Goal: Information Seeking & Learning: Learn about a topic

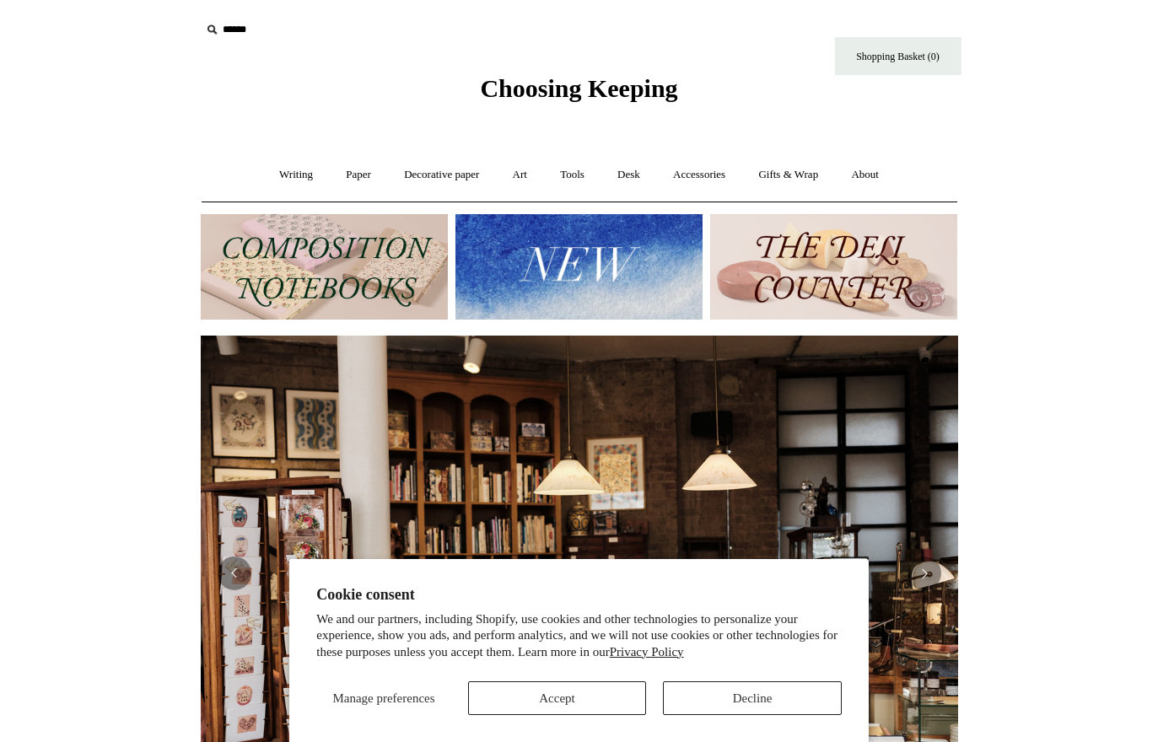
click at [599, 705] on button "Accept" at bounding box center [557, 699] width 179 height 34
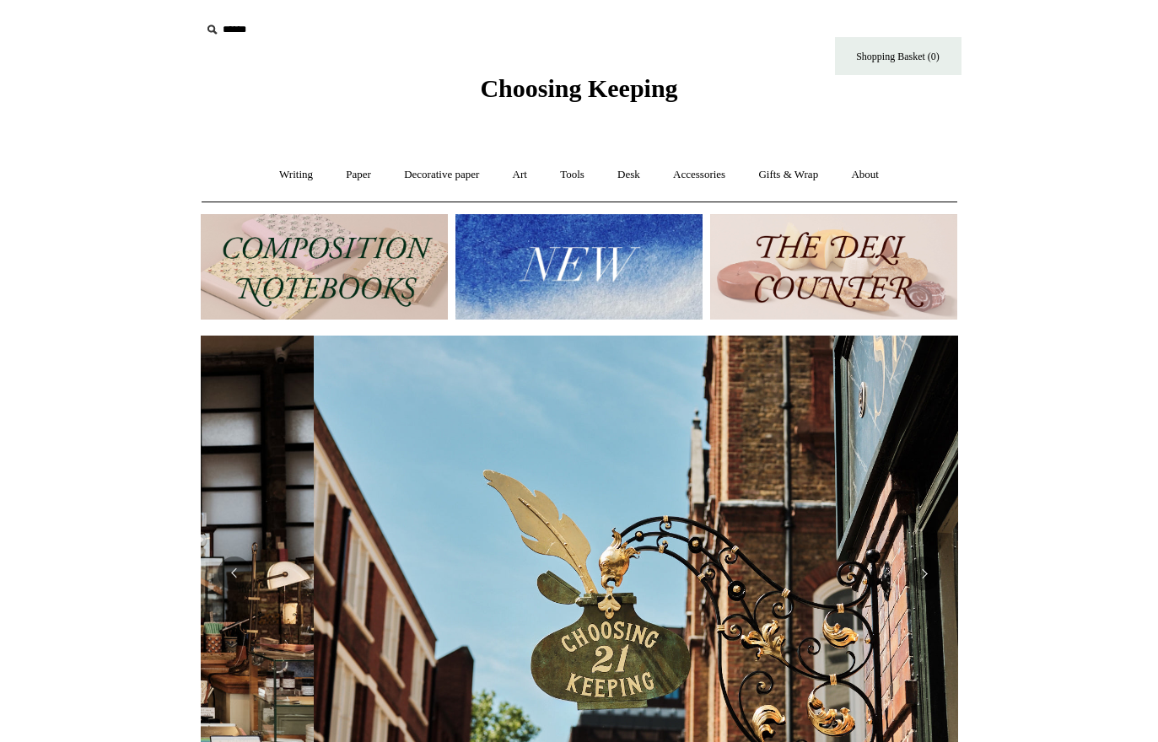
scroll to position [0, 758]
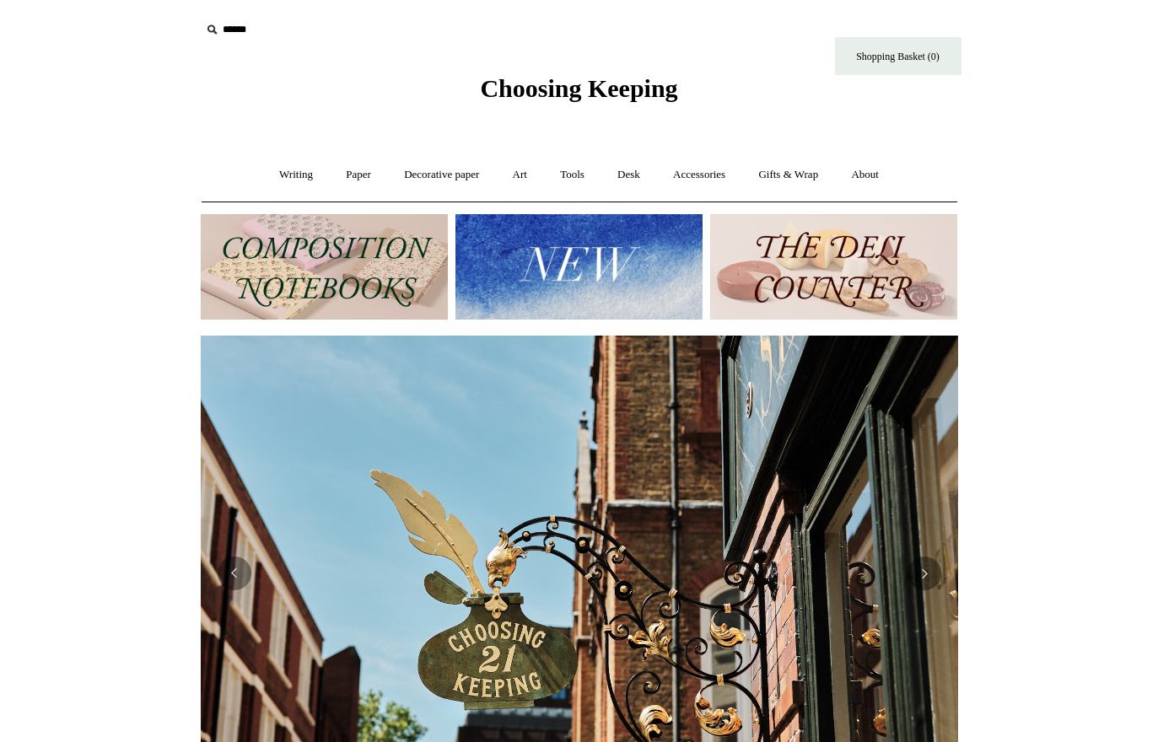
click at [352, 173] on link "Paper +" at bounding box center [359, 175] width 56 height 45
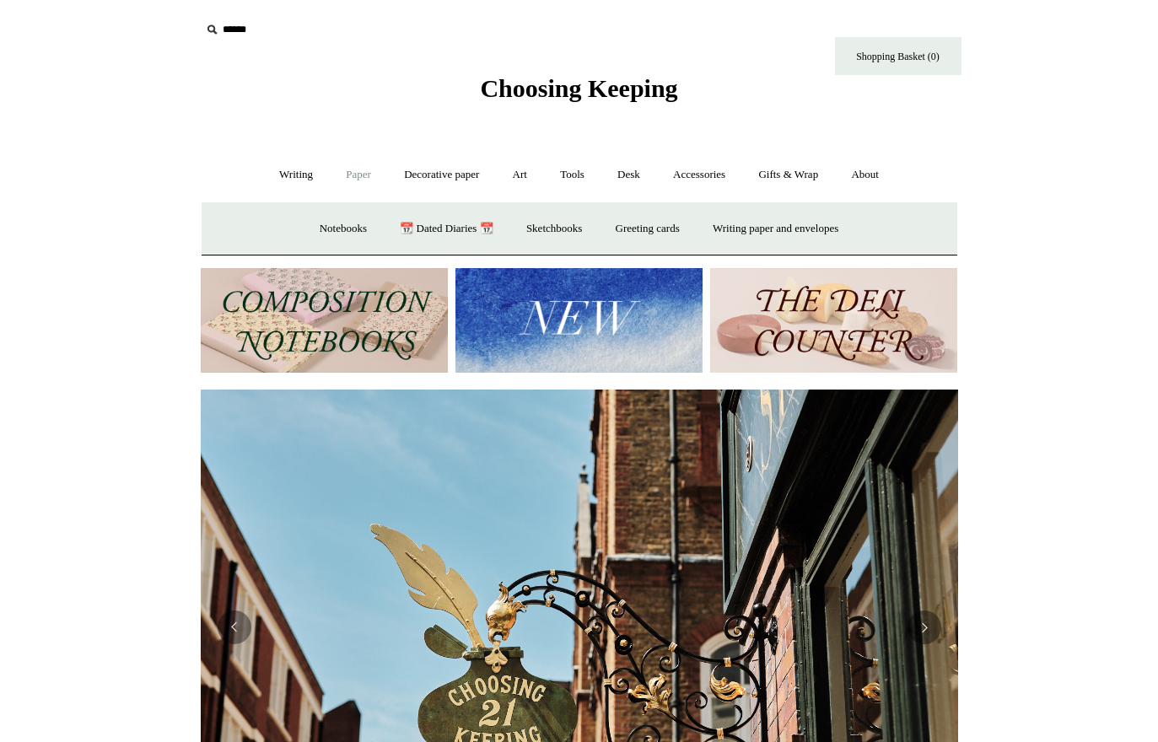
click at [433, 231] on link "📆 Dated Diaries 📆" at bounding box center [446, 229] width 123 height 45
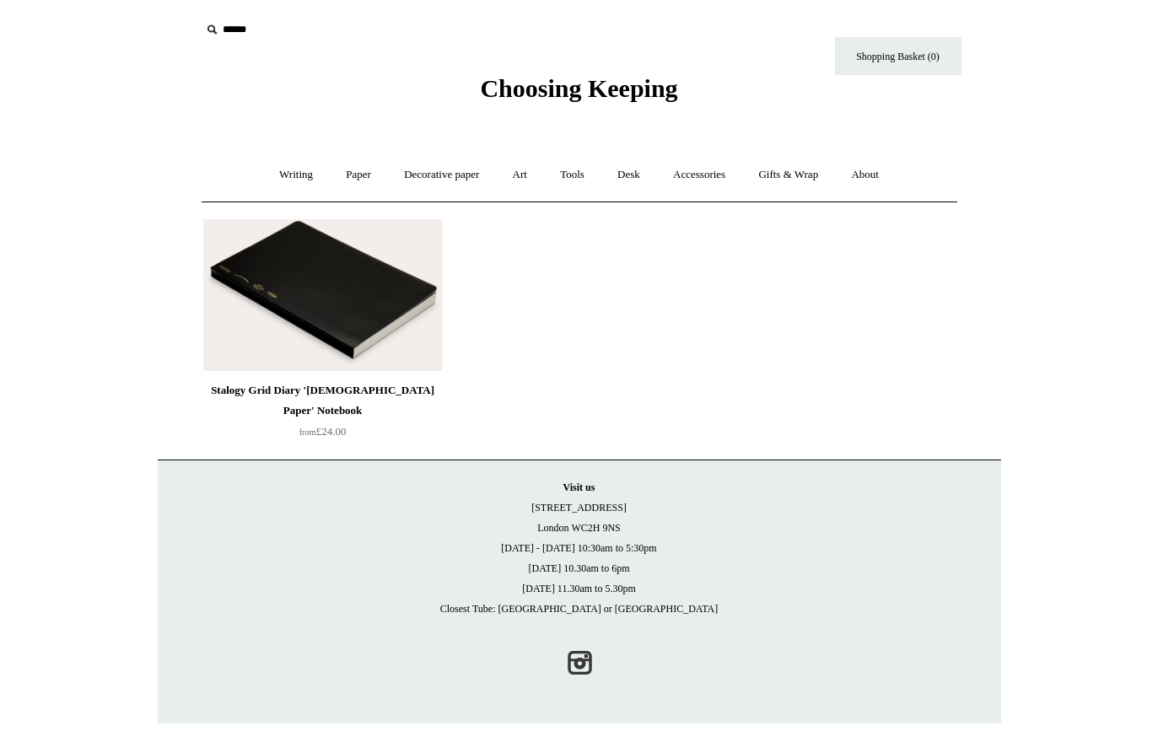
click at [537, 177] on link "Art +" at bounding box center [520, 175] width 45 height 45
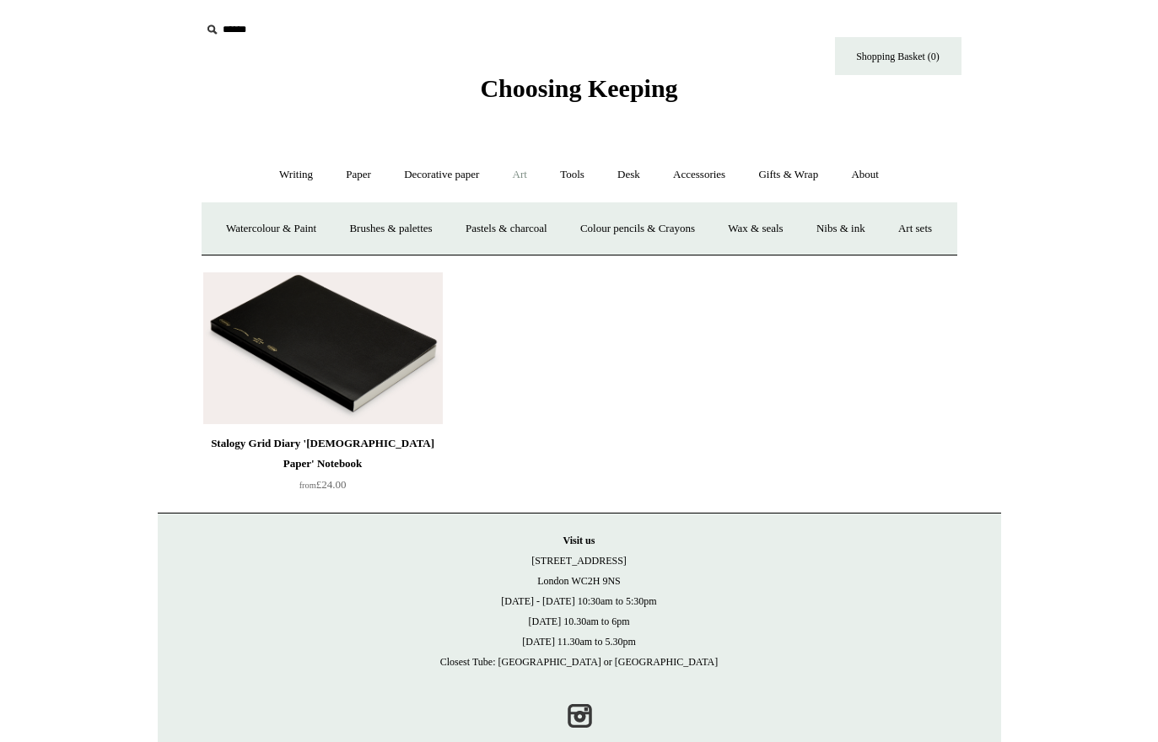
click at [350, 182] on link "Paper +" at bounding box center [359, 175] width 56 height 45
click at [286, 175] on link "Writing +" at bounding box center [296, 175] width 64 height 45
click at [267, 231] on link "Pens by brand +" at bounding box center [278, 229] width 93 height 45
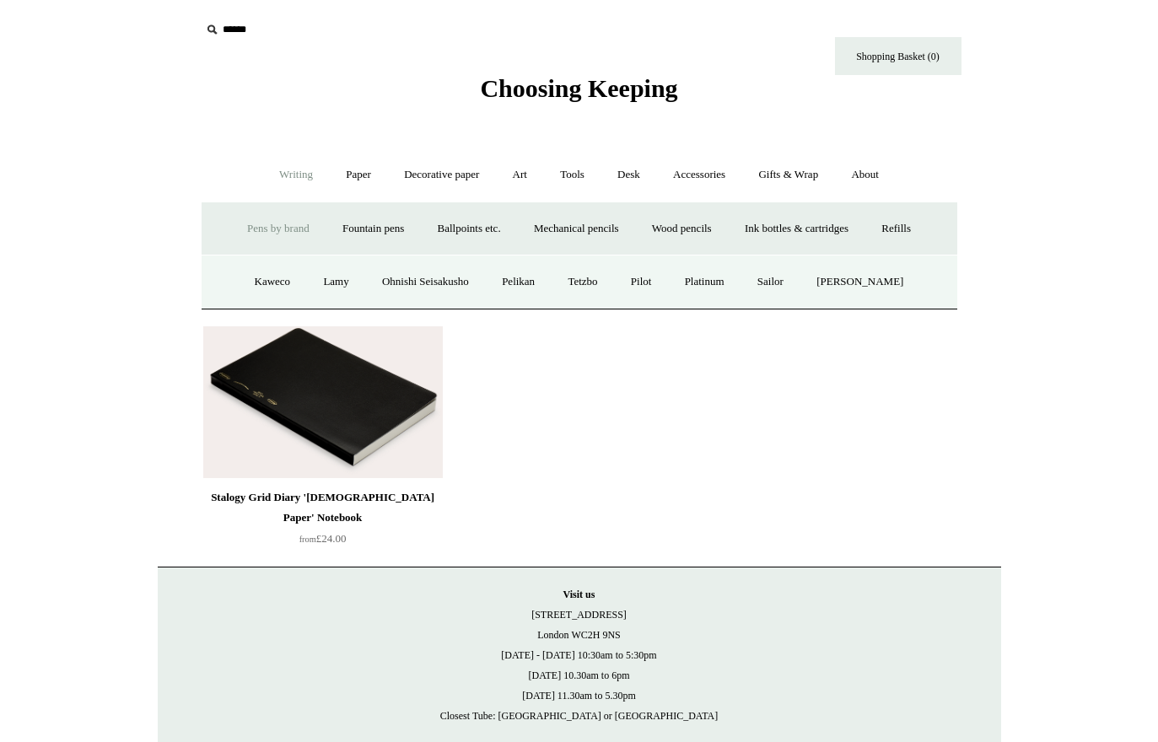
click at [460, 235] on link "Ballpoints etc. +" at bounding box center [470, 229] width 94 height 45
click at [366, 272] on link "All" at bounding box center [378, 282] width 45 height 45
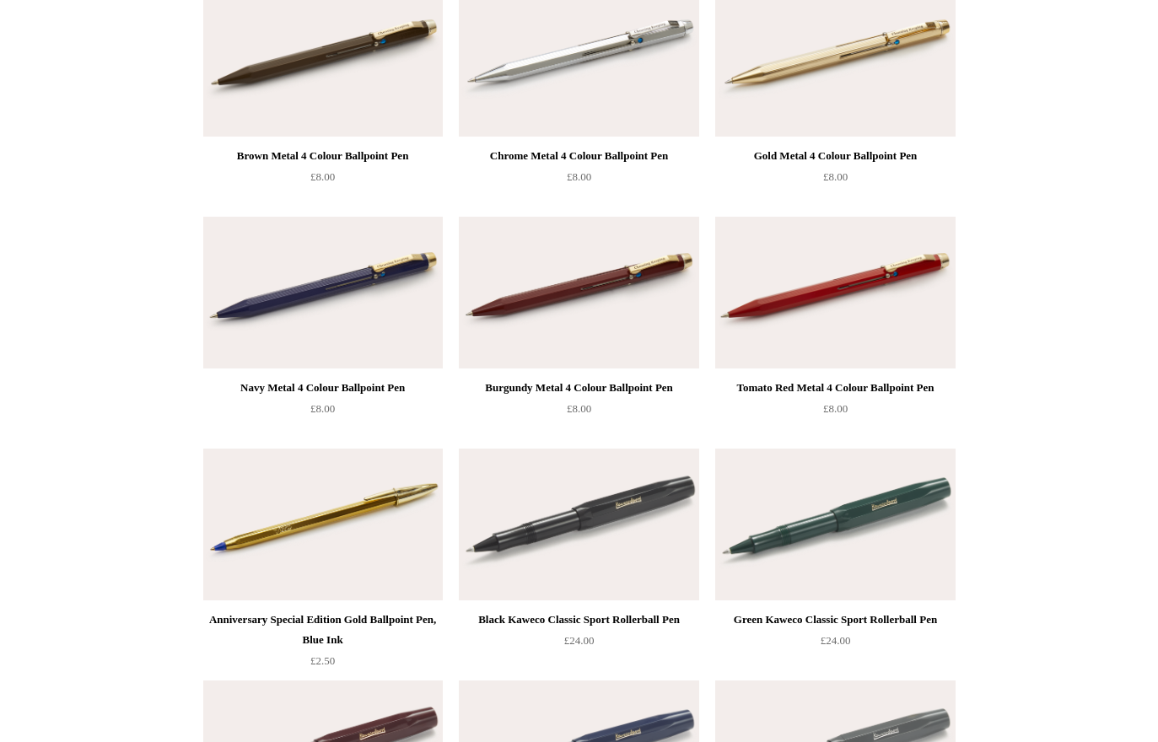
scroll to position [434, 0]
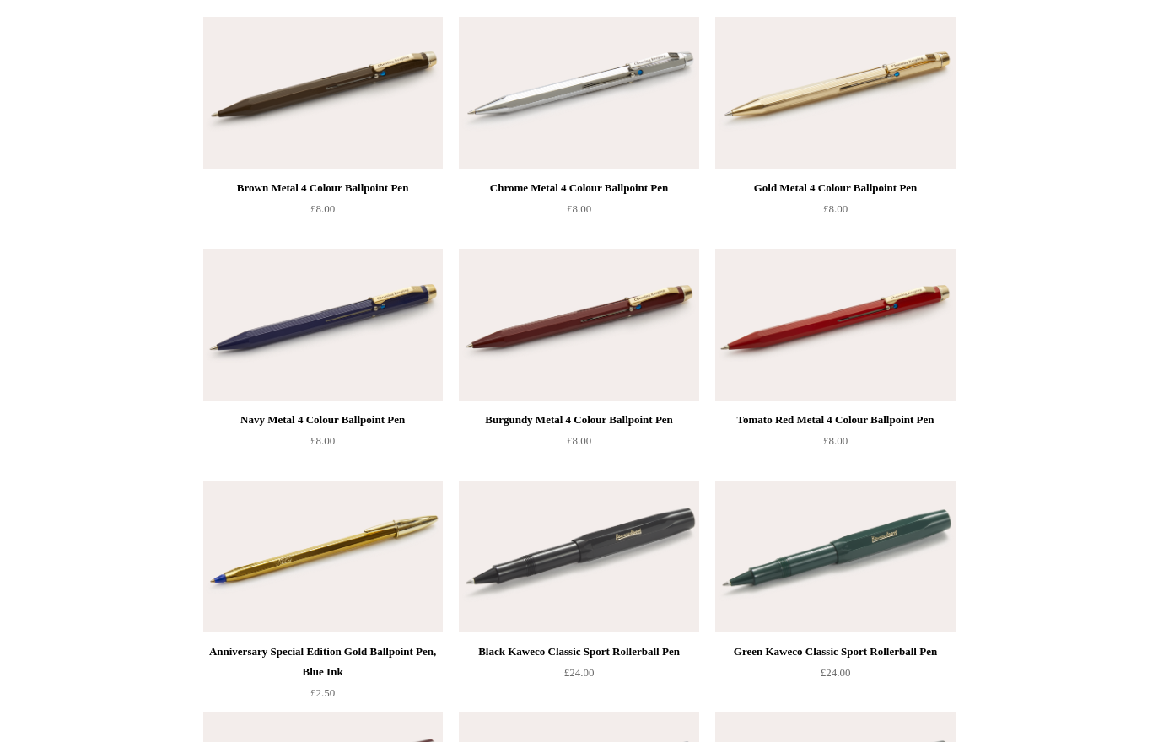
click at [654, 138] on img at bounding box center [579, 94] width 240 height 152
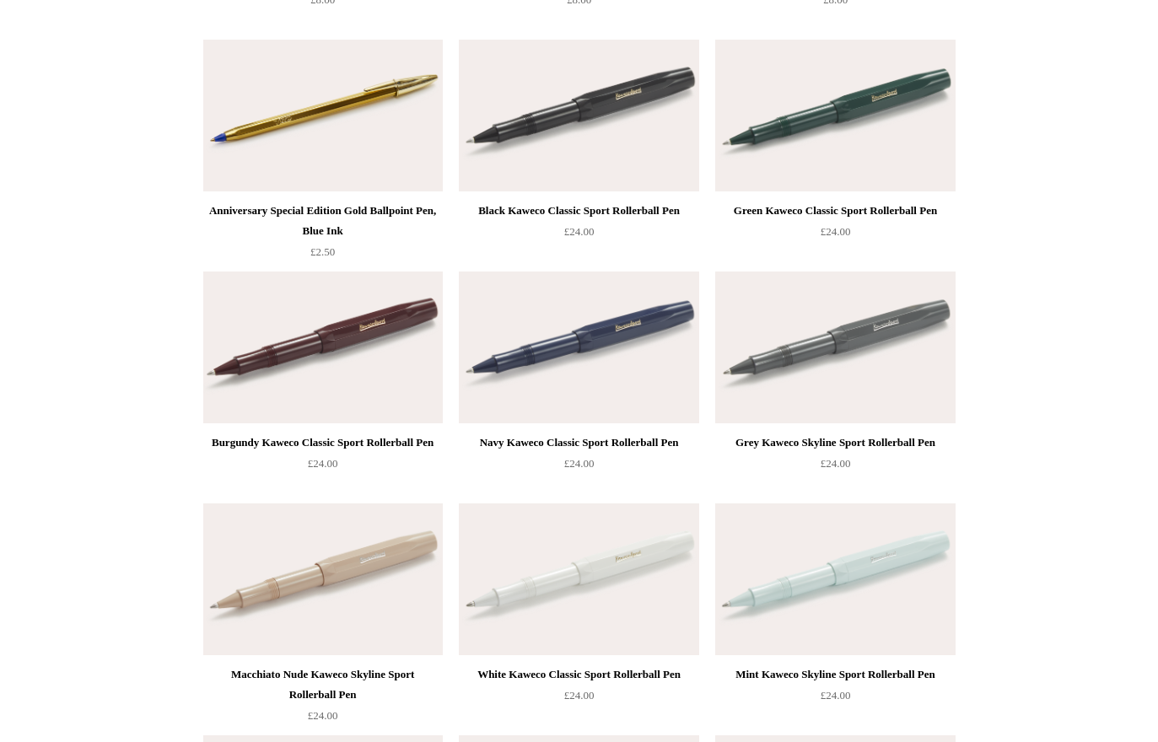
scroll to position [816, 0]
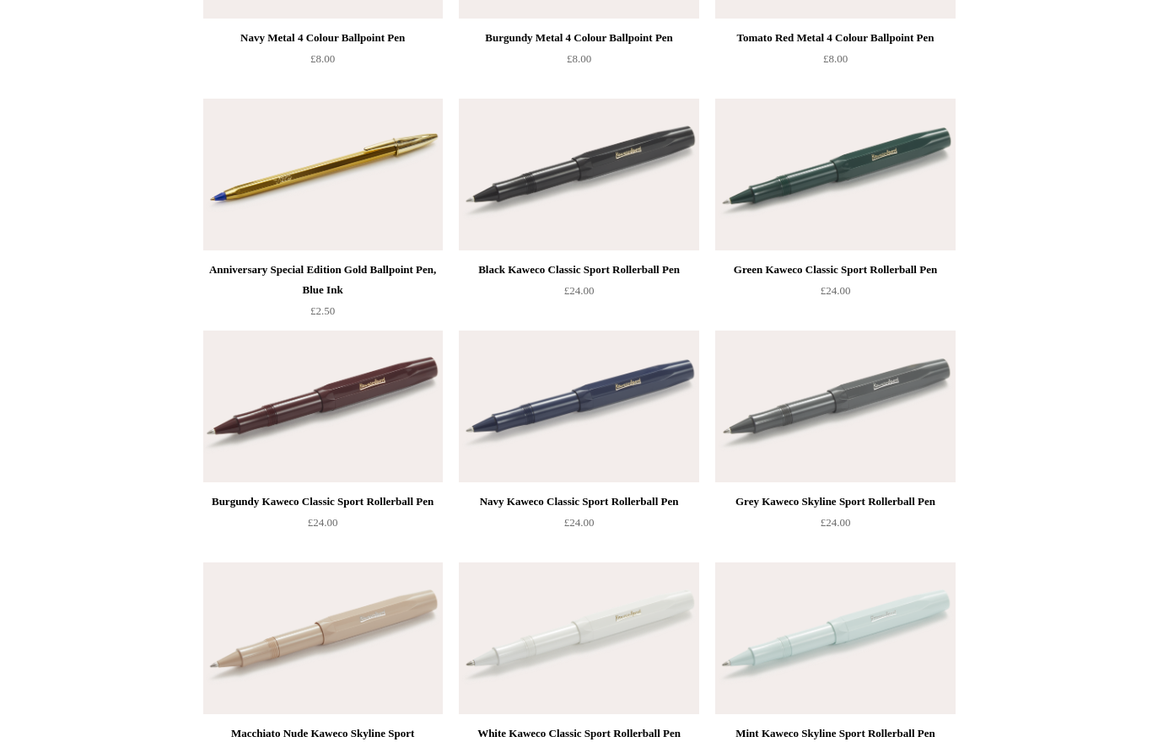
click at [634, 401] on img at bounding box center [579, 408] width 240 height 152
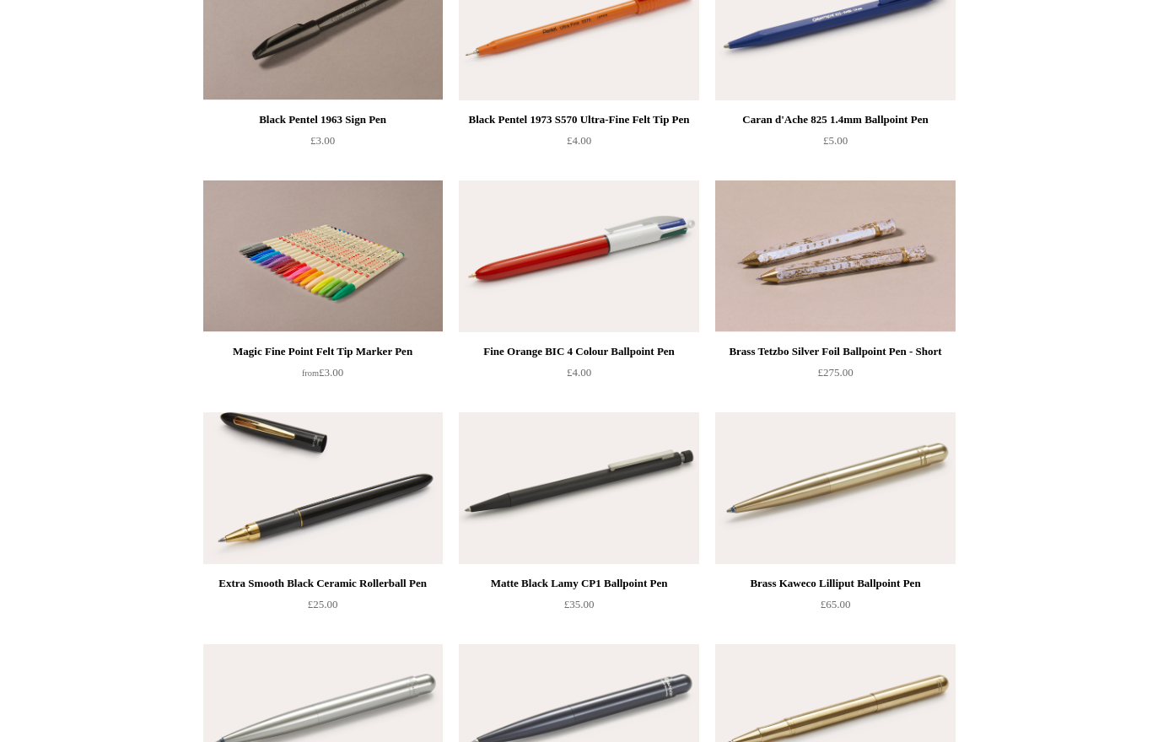
scroll to position [3526, 0]
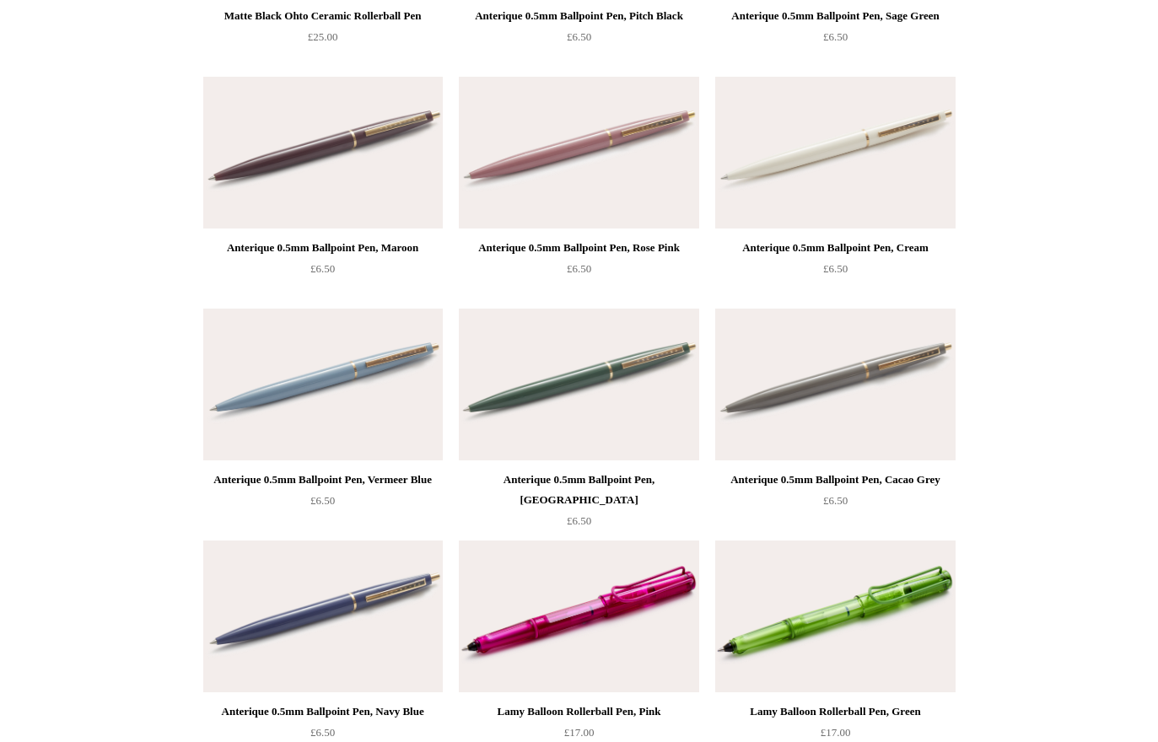
scroll to position [7270, 0]
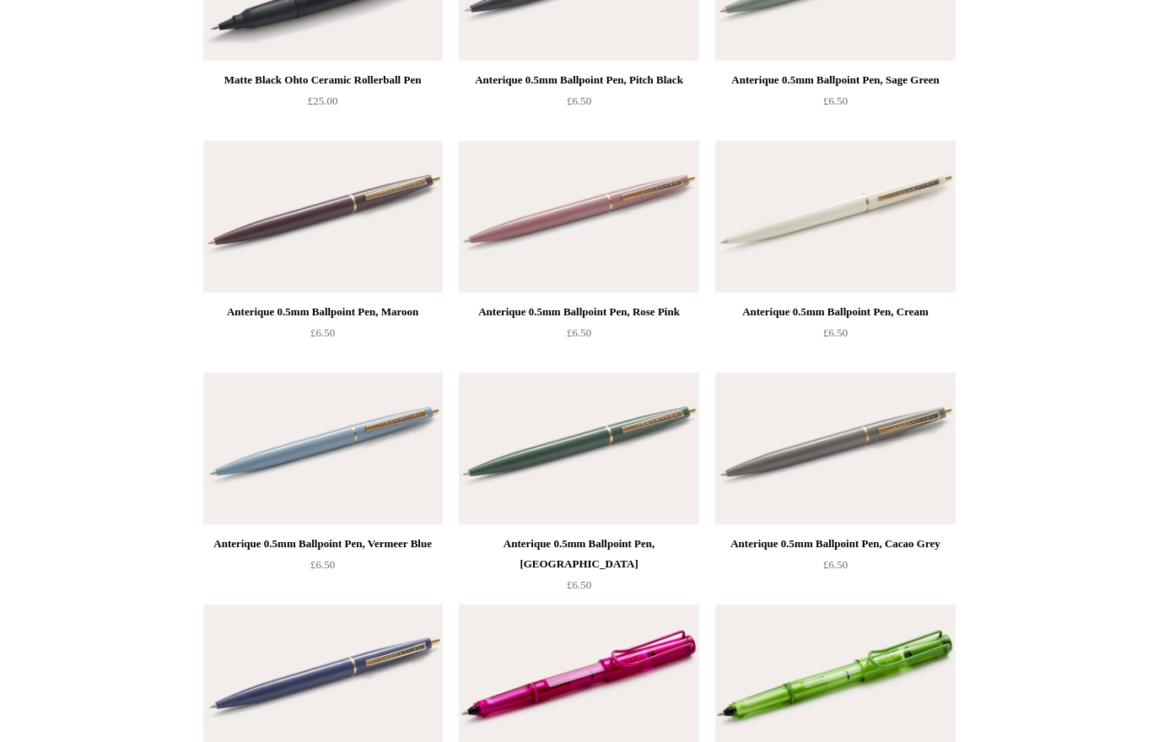
click at [371, 440] on img at bounding box center [323, 449] width 240 height 152
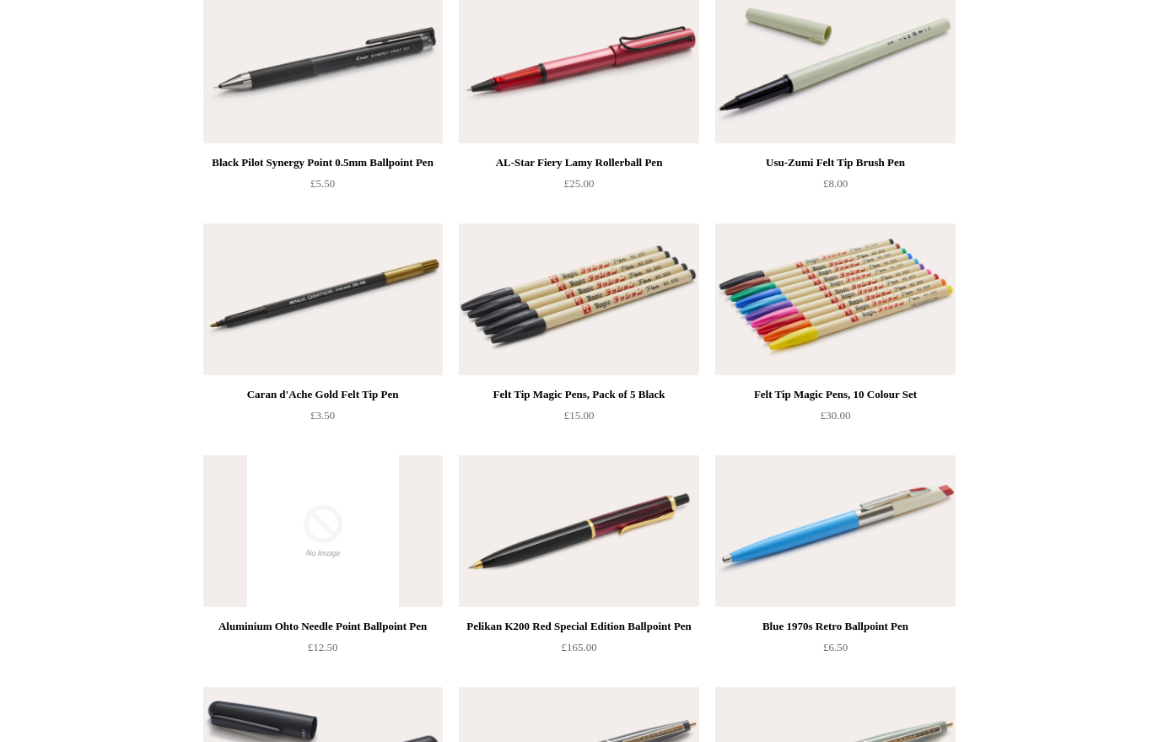
scroll to position [6436, 0]
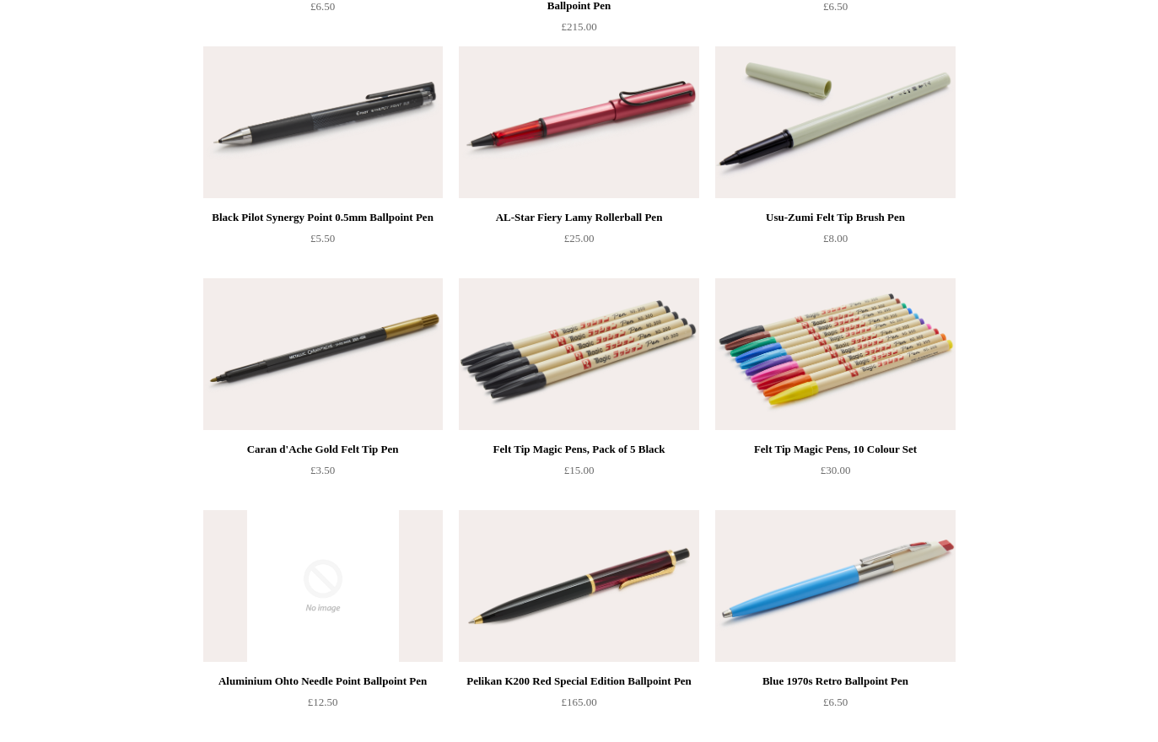
click at [893, 350] on img at bounding box center [835, 355] width 240 height 152
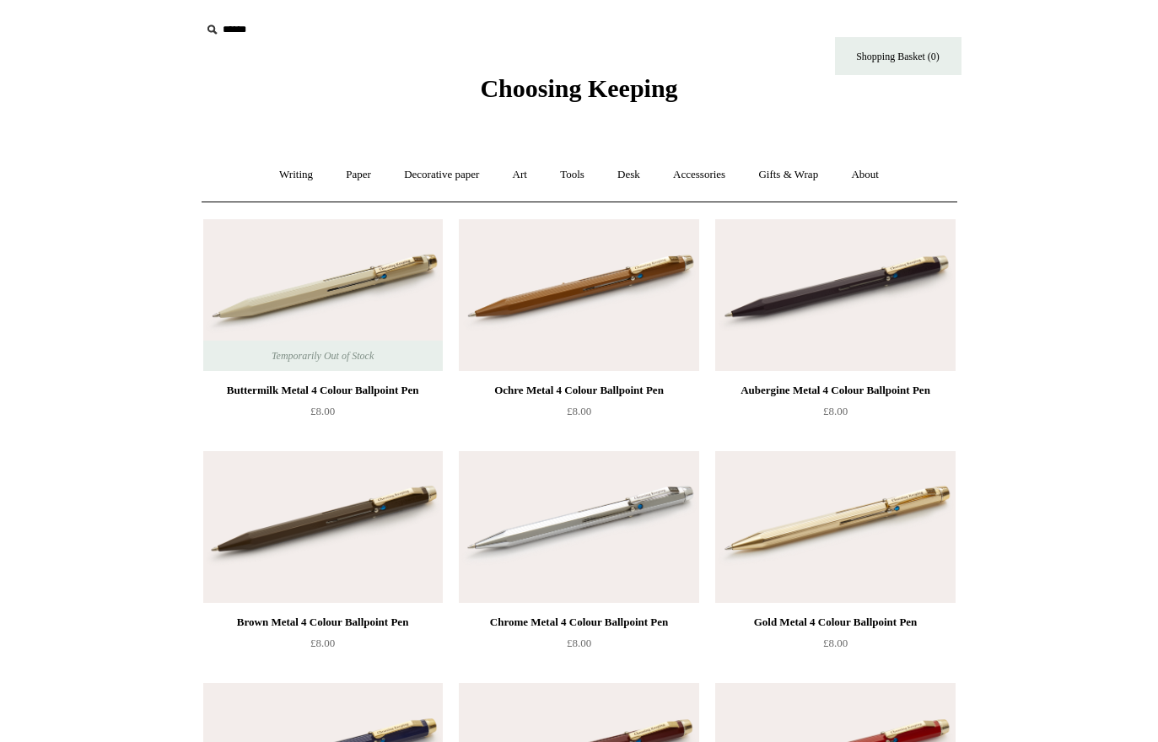
click at [418, 181] on link "Decorative paper +" at bounding box center [441, 175] width 105 height 45
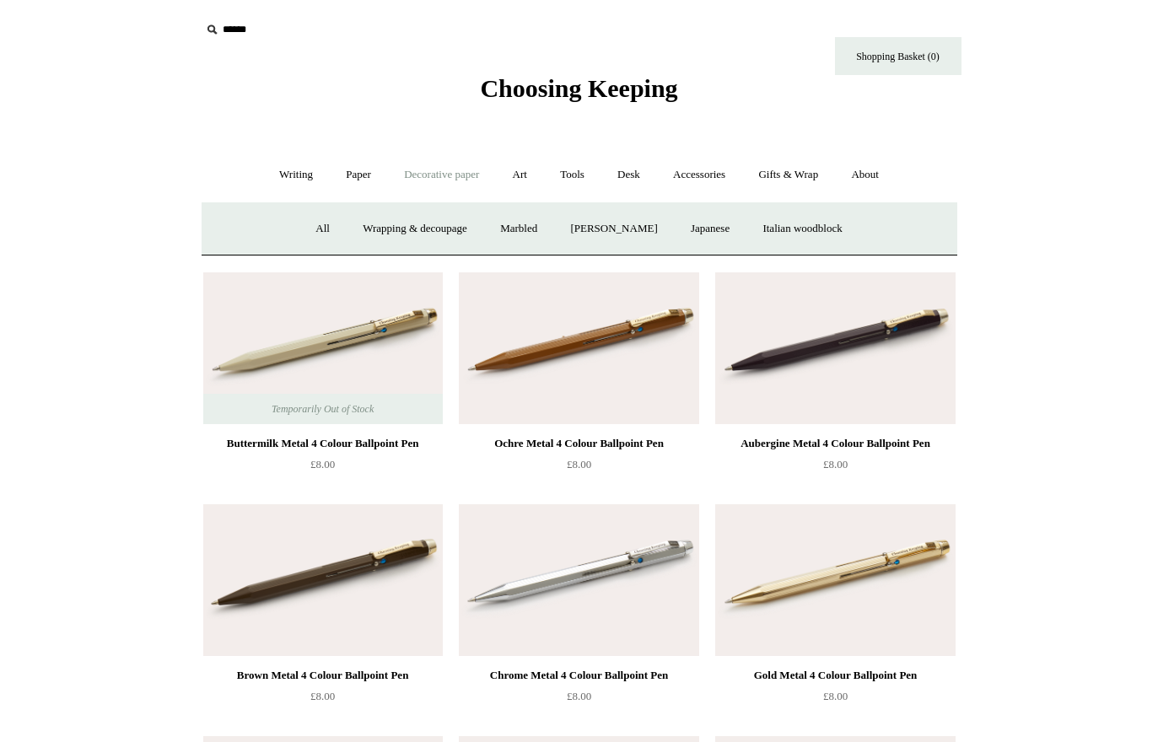
click at [309, 233] on link "All" at bounding box center [322, 229] width 45 height 45
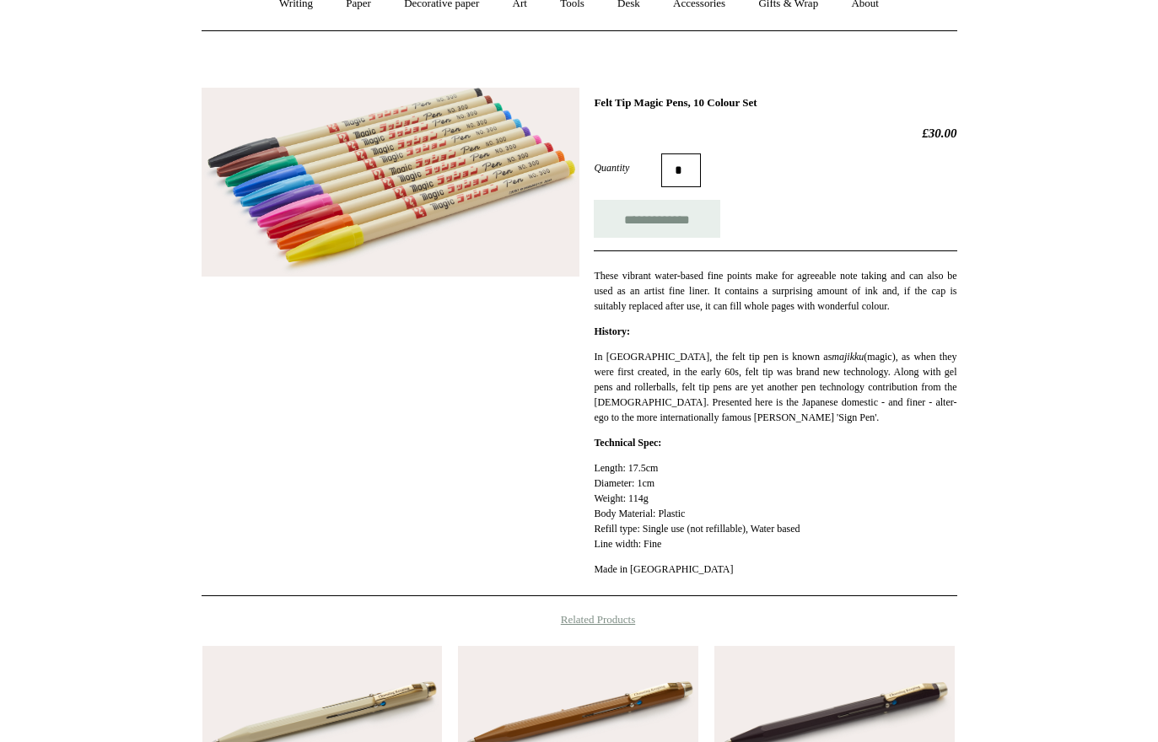
scroll to position [233, 0]
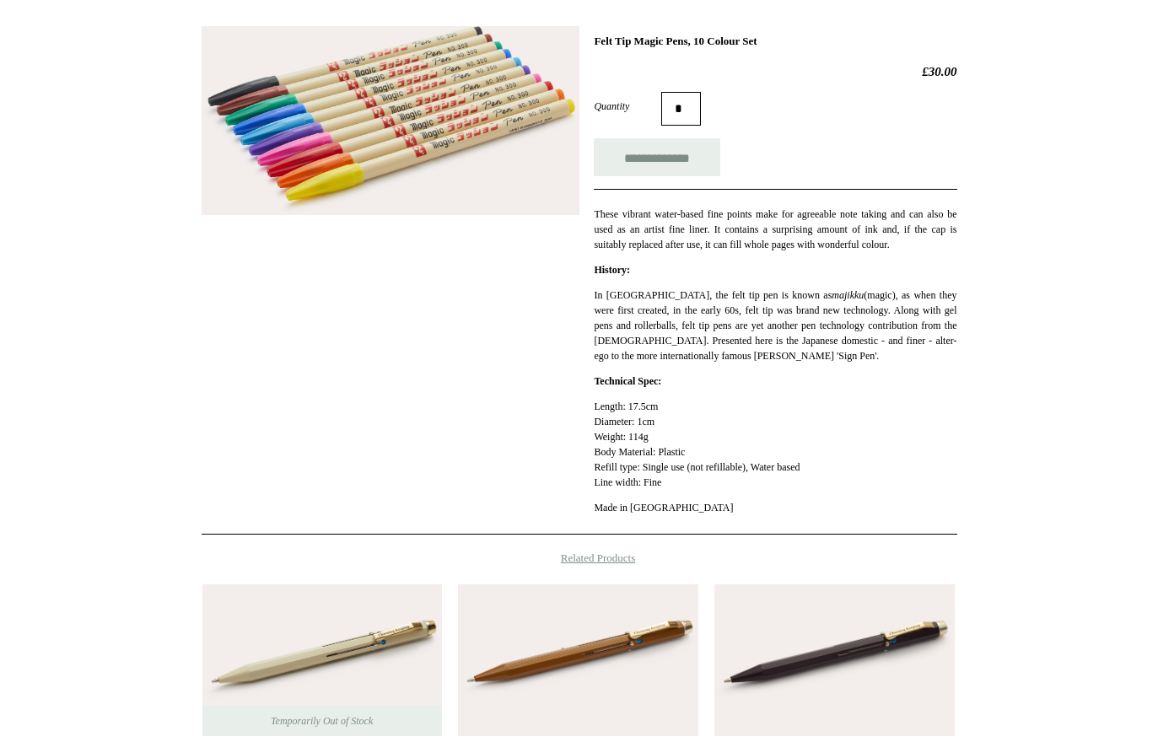
click at [264, 154] on img at bounding box center [391, 121] width 378 height 190
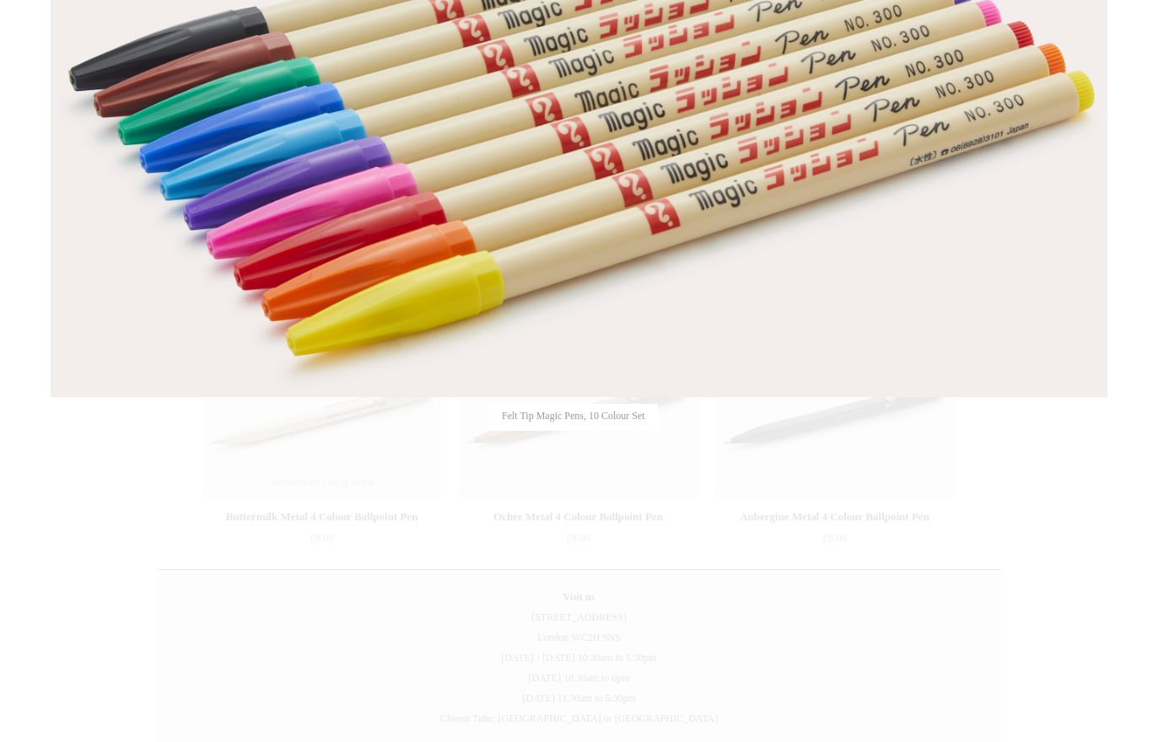
click at [952, 501] on div at bounding box center [579, 189] width 1158 height 1320
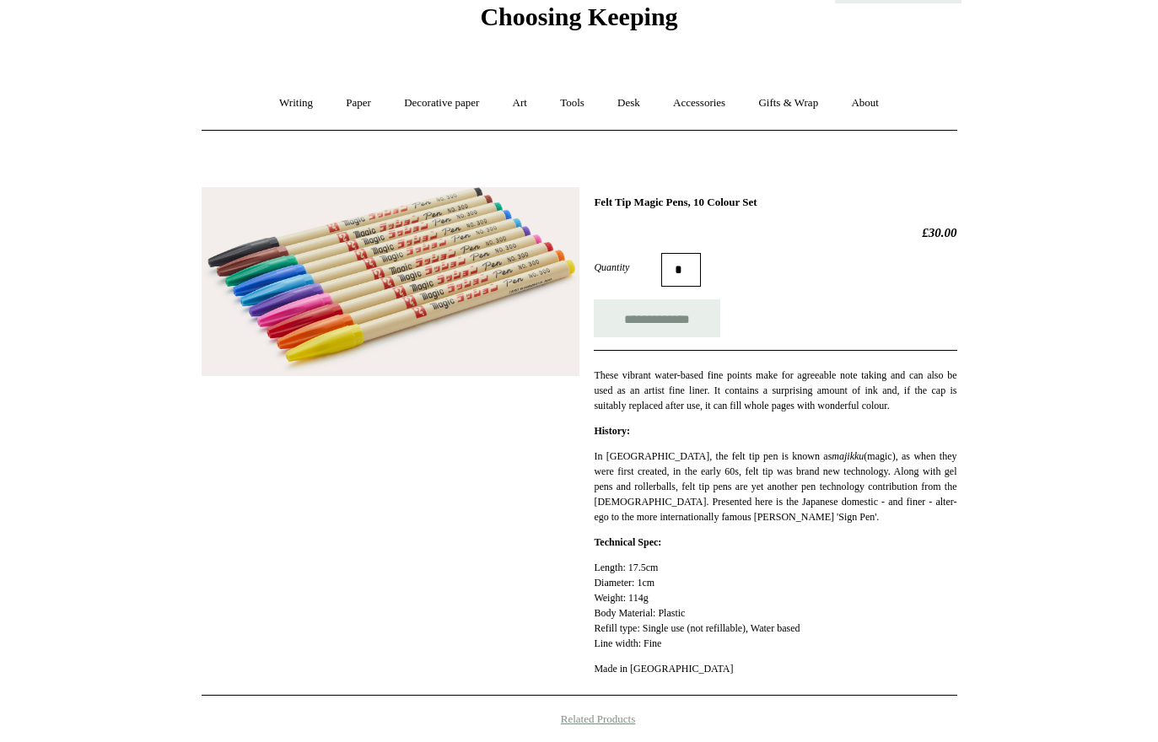
scroll to position [0, 0]
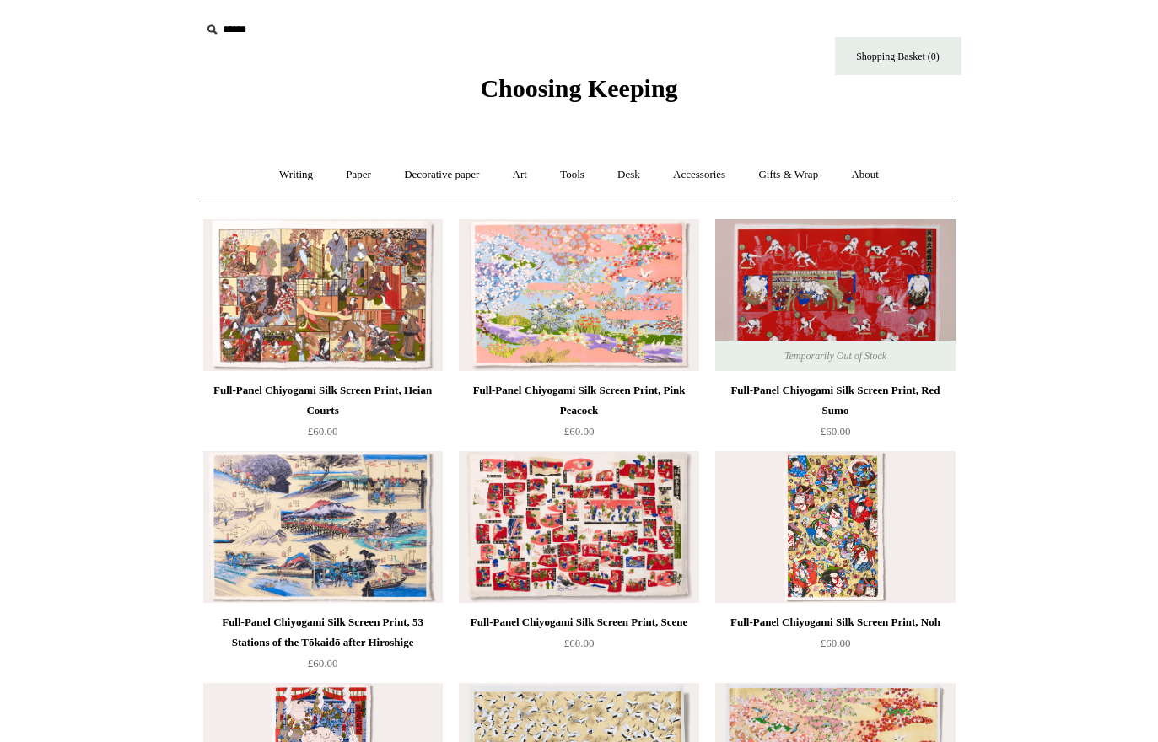
click at [220, 39] on input "text" at bounding box center [305, 29] width 208 height 31
type input "********"
